Goal: Find specific page/section: Find specific page/section

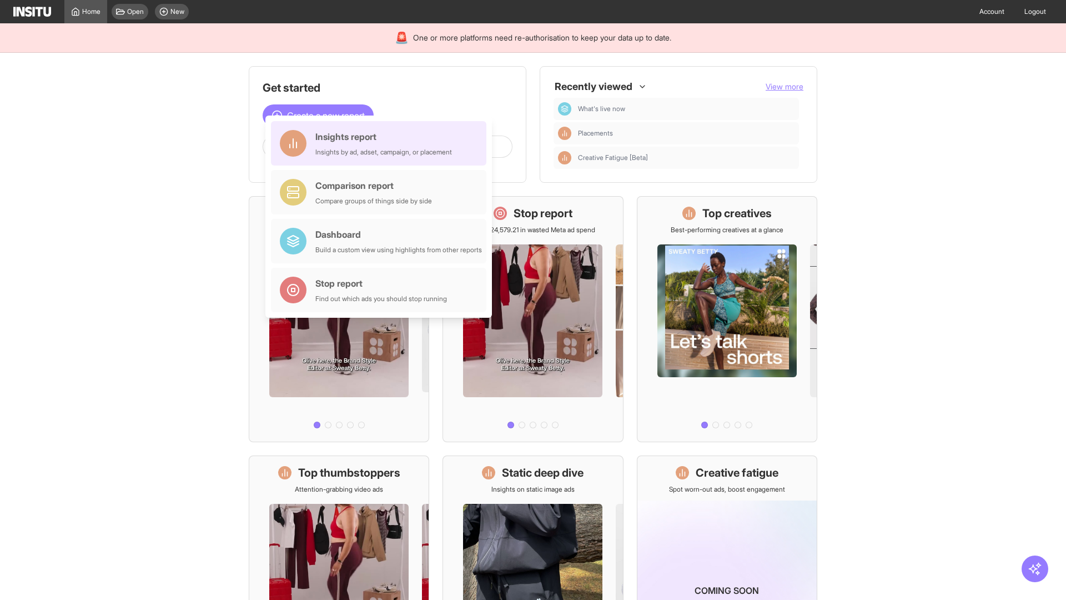
click at [382, 143] on div "Insights report Insights by ad, adset, campaign, or placement" at bounding box center [383, 143] width 137 height 27
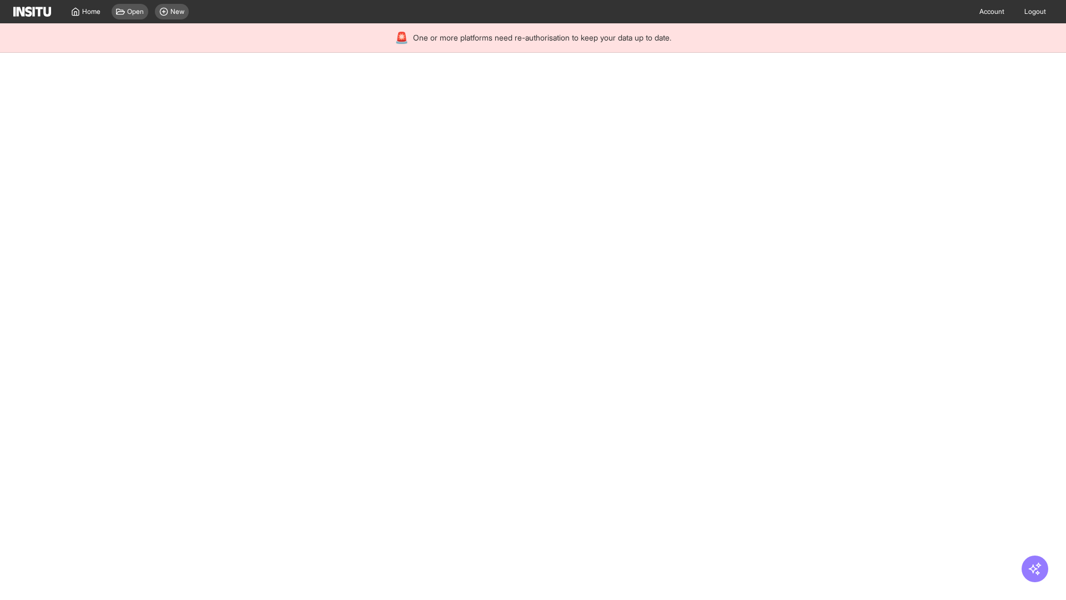
select select "**"
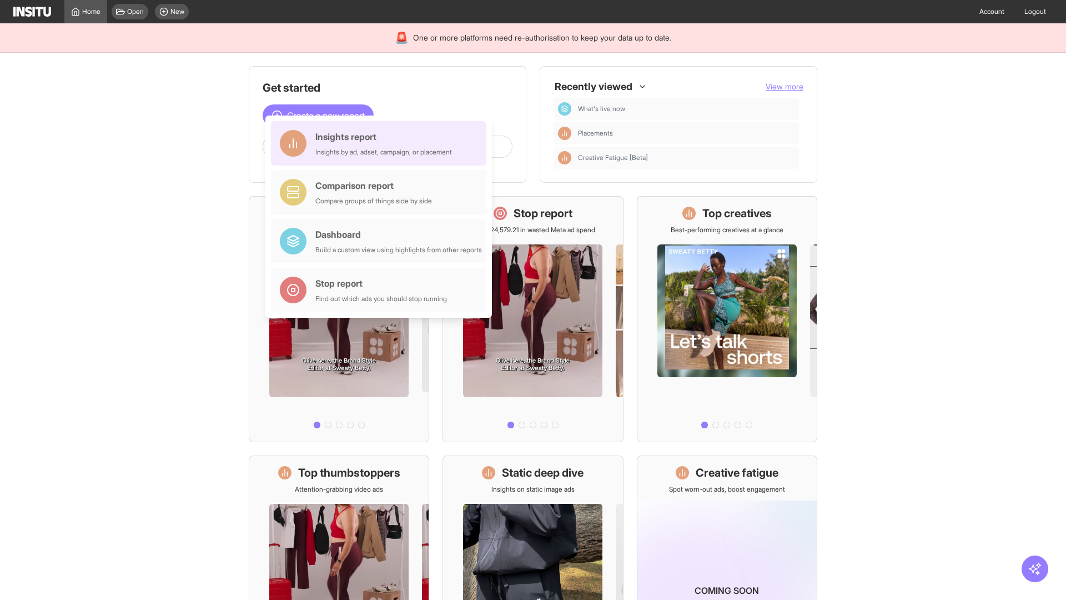
click at [382, 143] on div "Insights report Insights by ad, adset, campaign, or placement" at bounding box center [383, 143] width 137 height 27
